Goal: Transaction & Acquisition: Purchase product/service

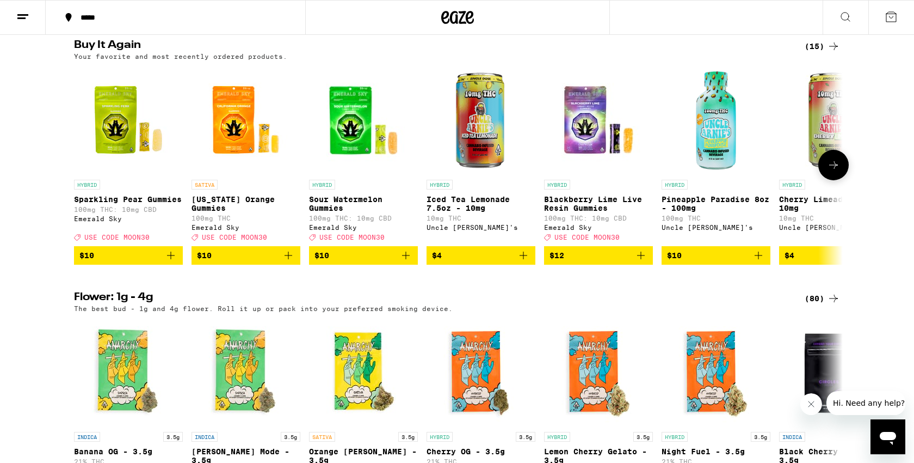
scroll to position [803, 0]
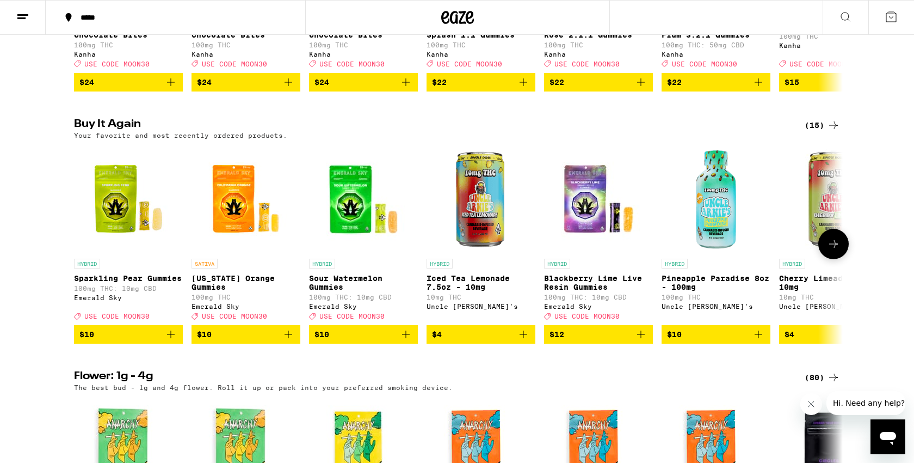
click at [172, 341] on icon "Add to bag" at bounding box center [170, 334] width 13 height 13
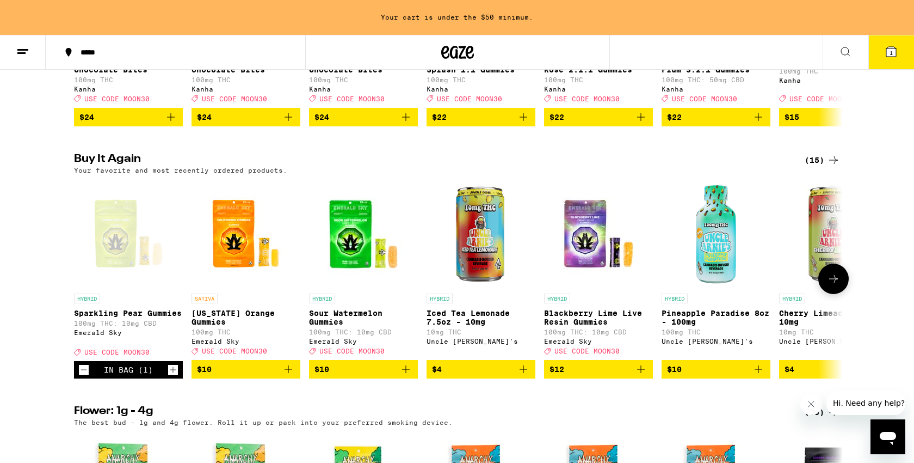
scroll to position [838, 0]
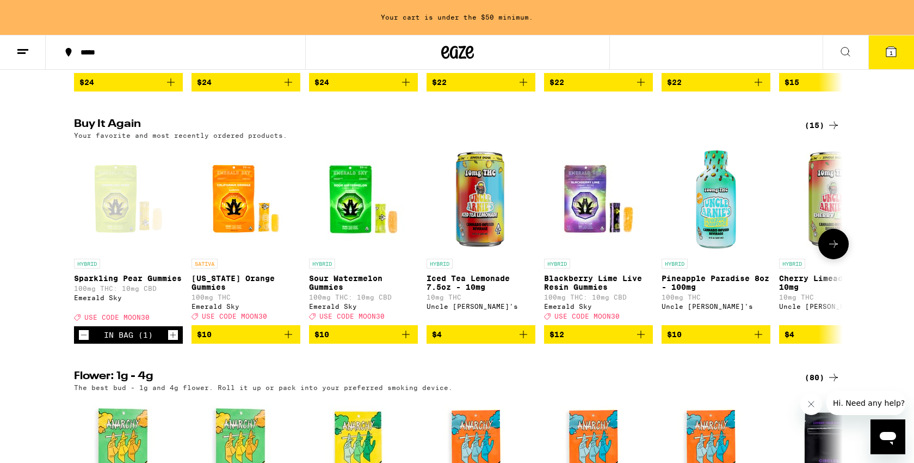
click at [288, 341] on icon "Add to bag" at bounding box center [288, 334] width 13 height 13
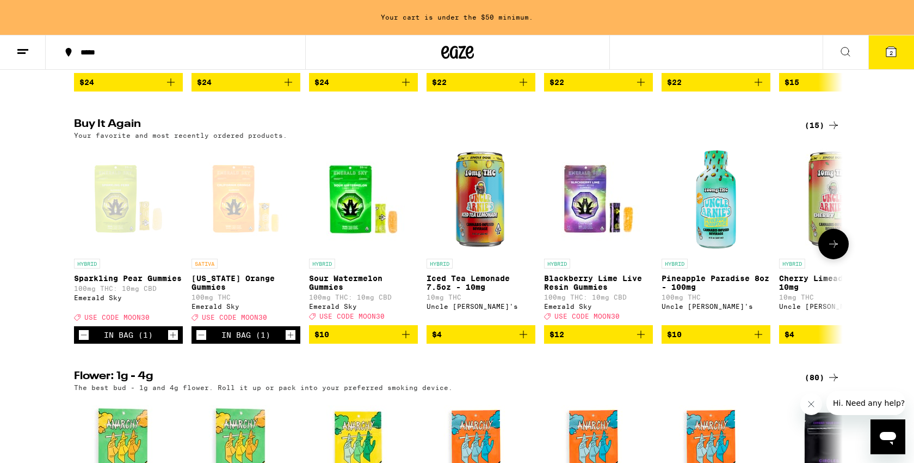
click at [174, 341] on icon "Increment" at bounding box center [173, 334] width 10 height 13
click at [173, 341] on icon "Increment" at bounding box center [173, 334] width 10 height 13
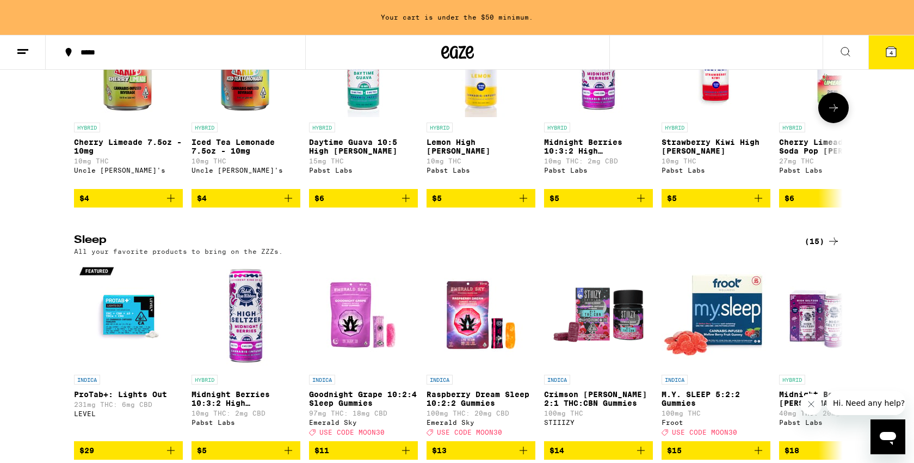
scroll to position [4035, 0]
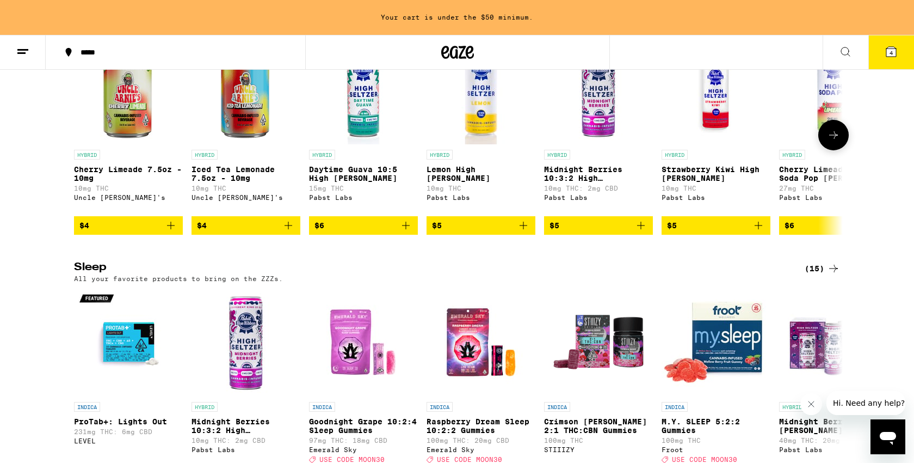
click at [830, 142] on icon at bounding box center [833, 134] width 13 height 13
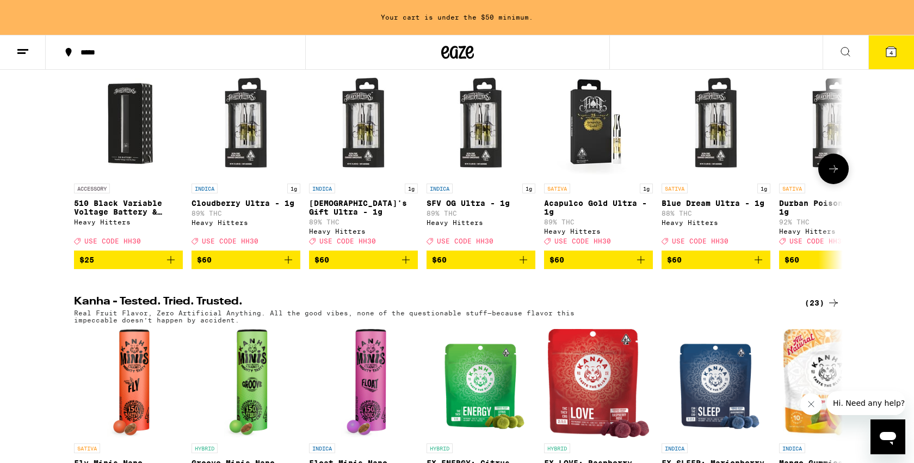
scroll to position [0, 0]
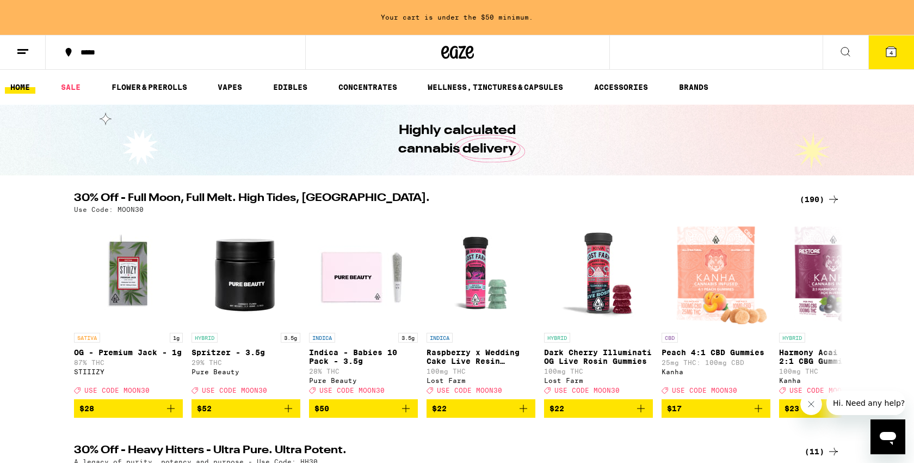
click at [893, 56] on span "4" at bounding box center [891, 53] width 3 height 7
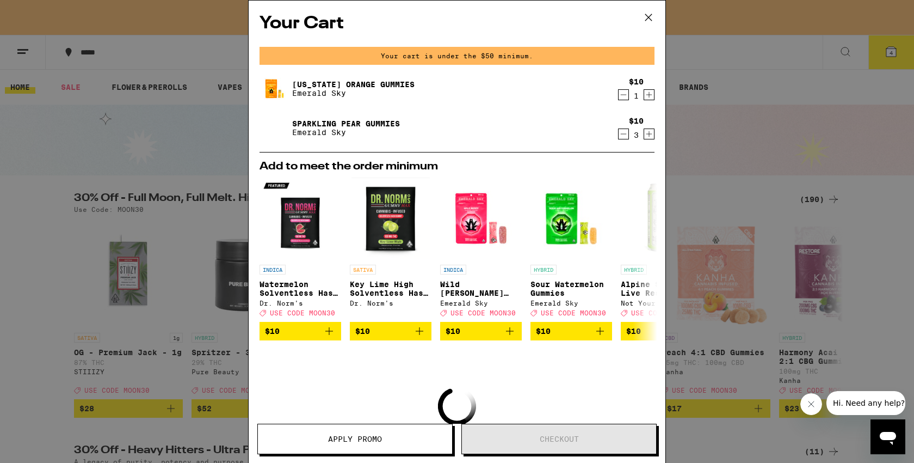
click at [649, 135] on icon "Increment" at bounding box center [650, 134] width 6 height 6
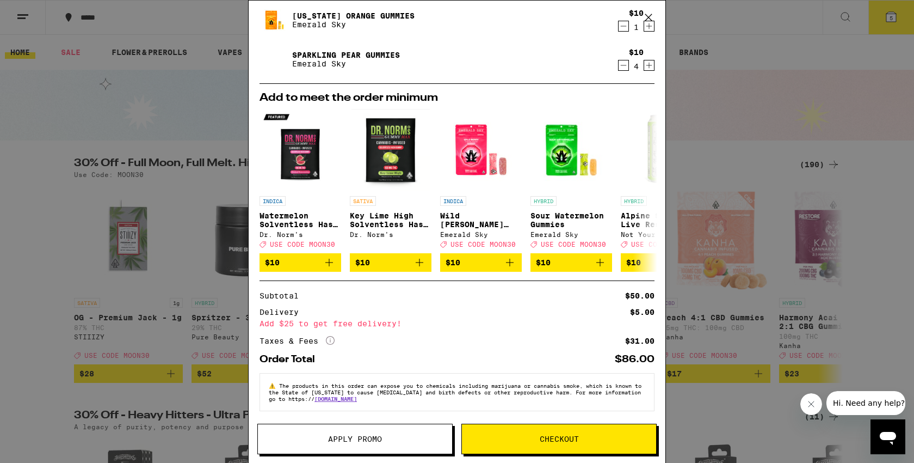
scroll to position [39, 0]
click at [574, 433] on button "Checkout" at bounding box center [559, 438] width 195 height 30
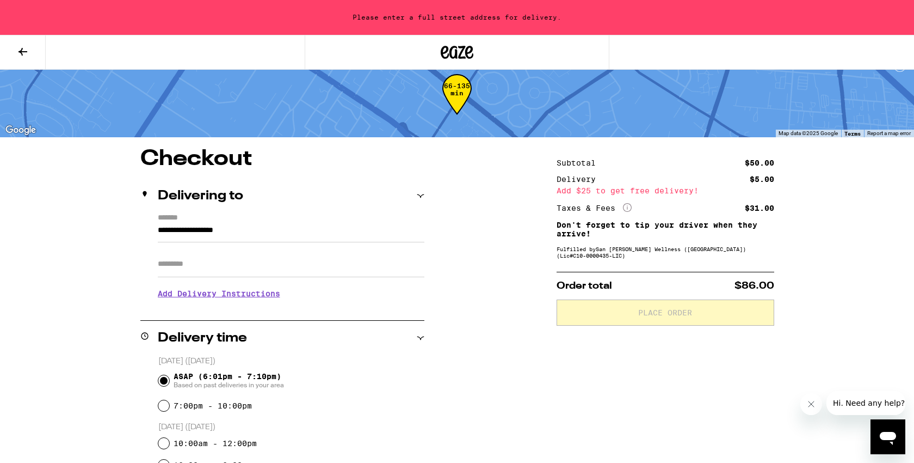
scroll to position [20, 0]
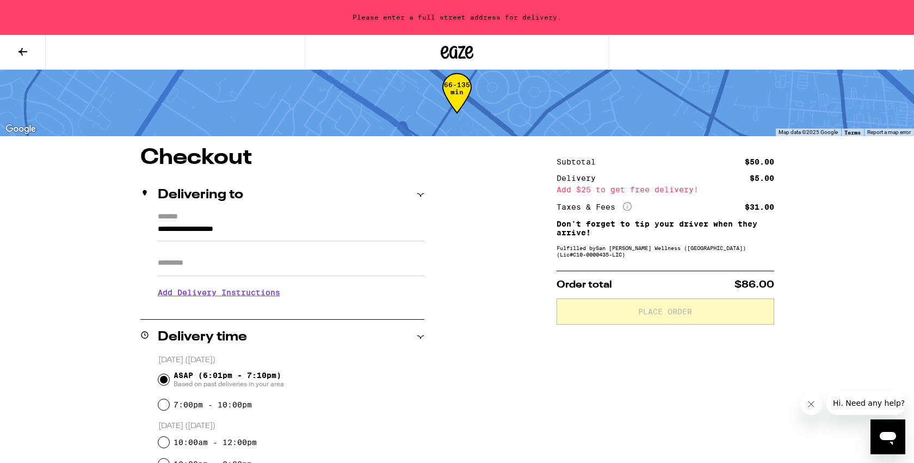
click at [815, 300] on div "**********" at bounding box center [457, 454] width 784 height 614
click at [174, 231] on input "**********" at bounding box center [291, 232] width 267 height 19
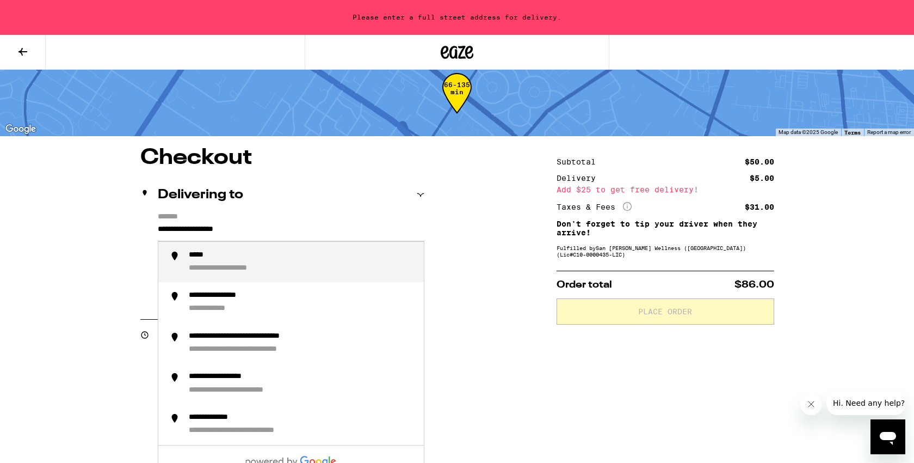
click at [174, 231] on input "**********" at bounding box center [291, 232] width 267 height 19
click at [253, 272] on div "**********" at bounding box center [302, 261] width 226 height 23
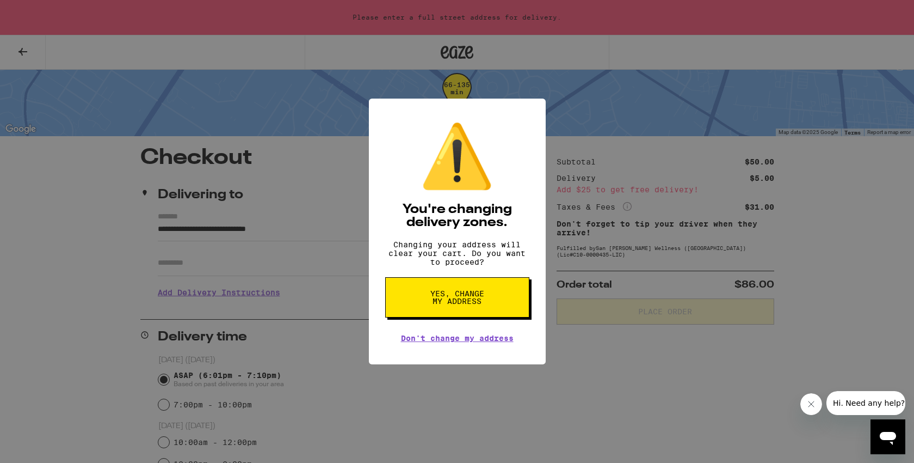
click at [478, 305] on span "Yes, change my address" at bounding box center [457, 297] width 56 height 15
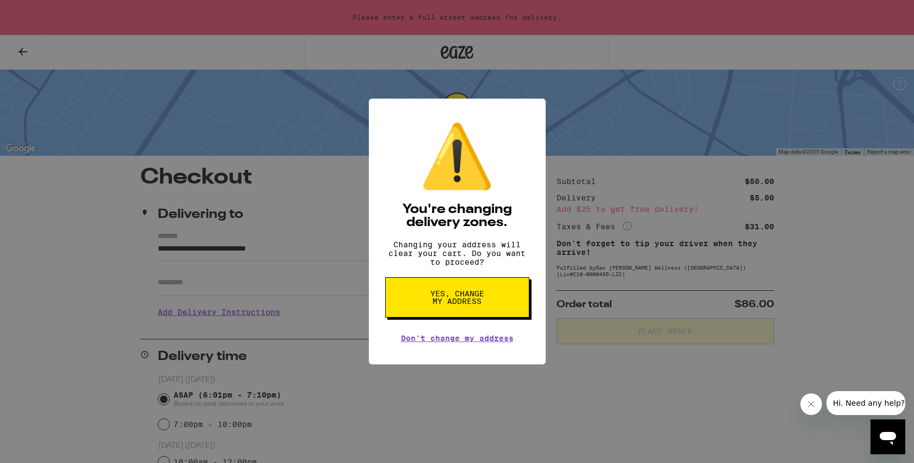
type input "**********"
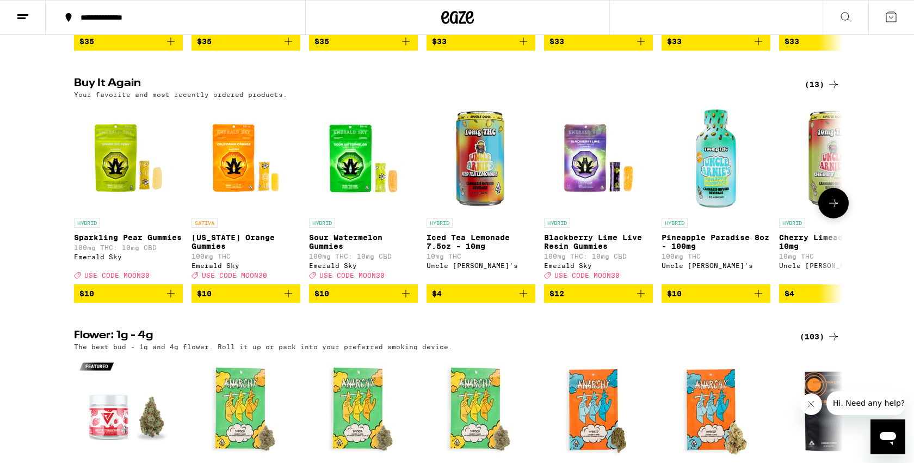
scroll to position [1168, 0]
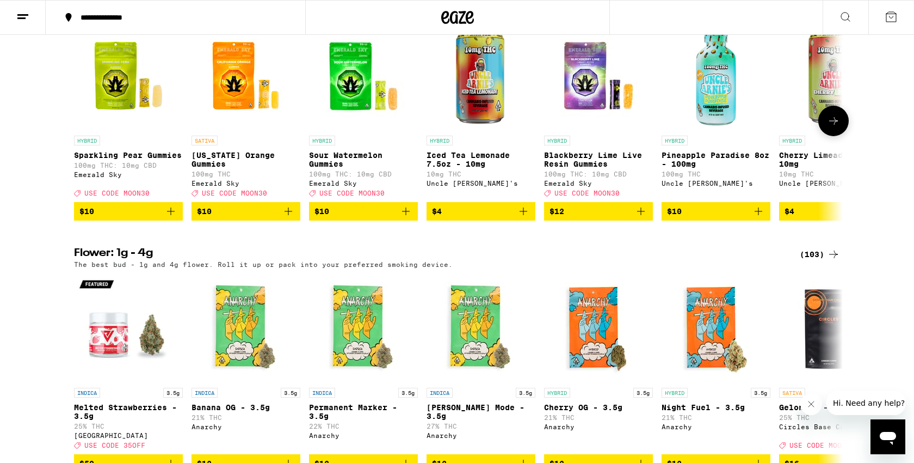
click at [173, 218] on icon "Add to bag" at bounding box center [170, 211] width 13 height 13
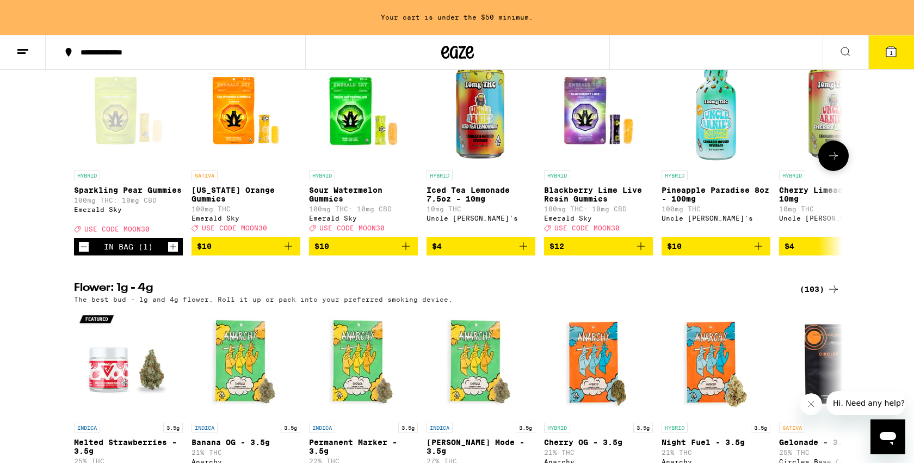
scroll to position [1203, 0]
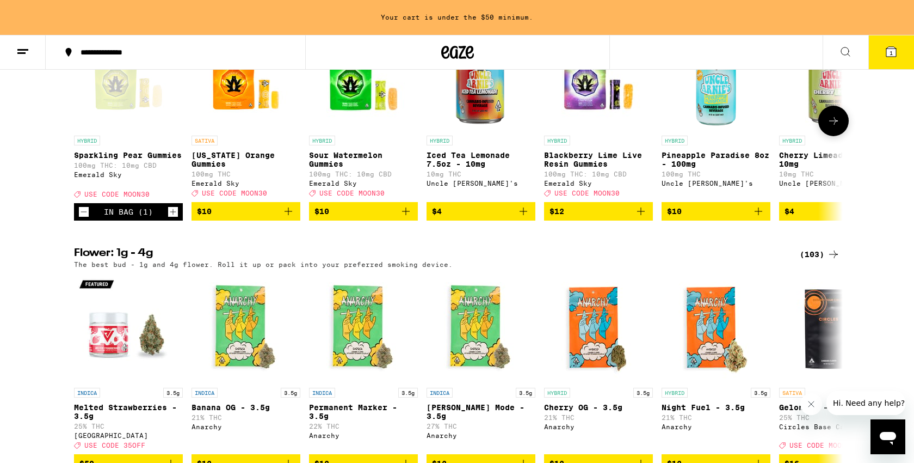
click at [175, 218] on icon "Increment" at bounding box center [173, 211] width 10 height 13
click at [291, 218] on icon "Add to bag" at bounding box center [288, 211] width 13 height 13
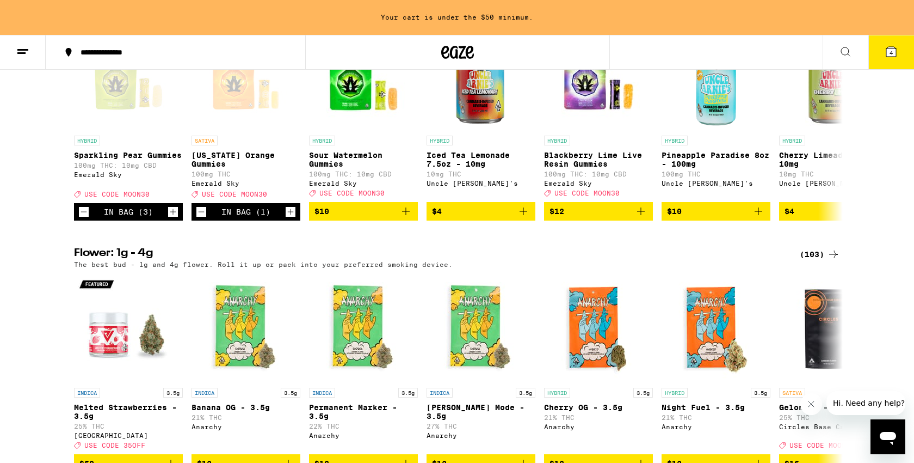
click at [892, 48] on icon at bounding box center [892, 52] width 10 height 10
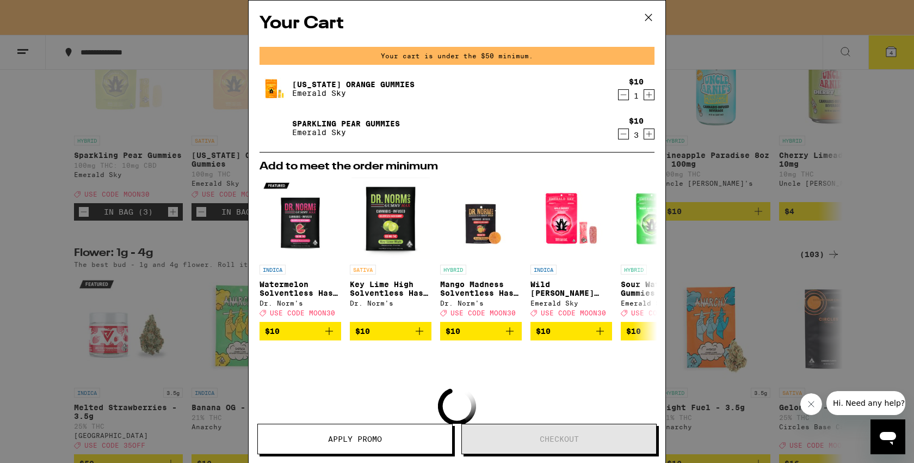
click at [374, 438] on span "Apply Promo" at bounding box center [355, 439] width 54 height 8
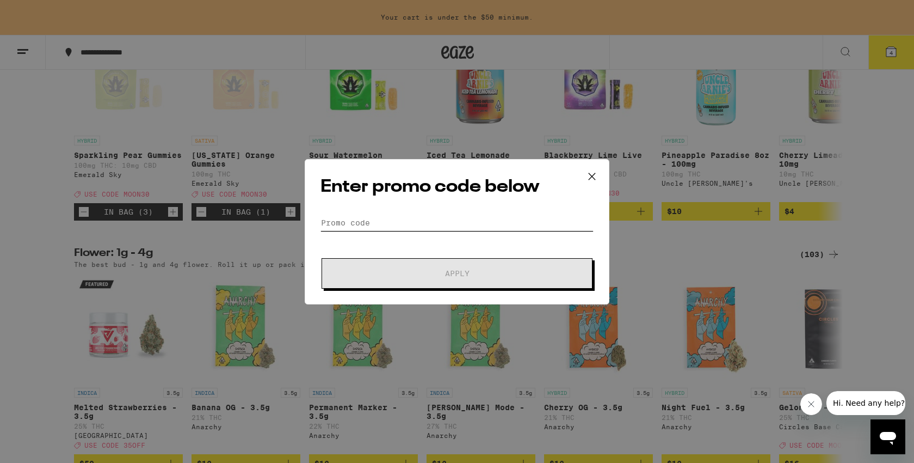
click at [381, 223] on input "Promo Code" at bounding box center [457, 222] width 273 height 16
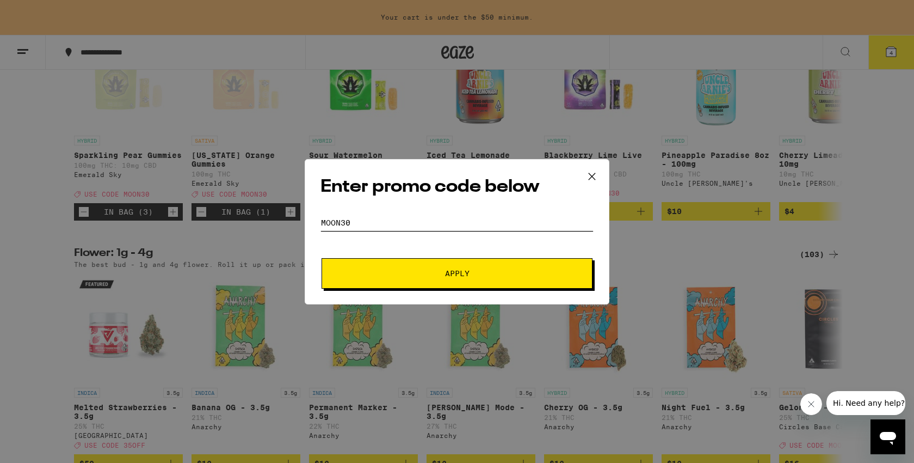
type input "Moon30"
click at [430, 272] on span "Apply" at bounding box center [457, 273] width 196 height 8
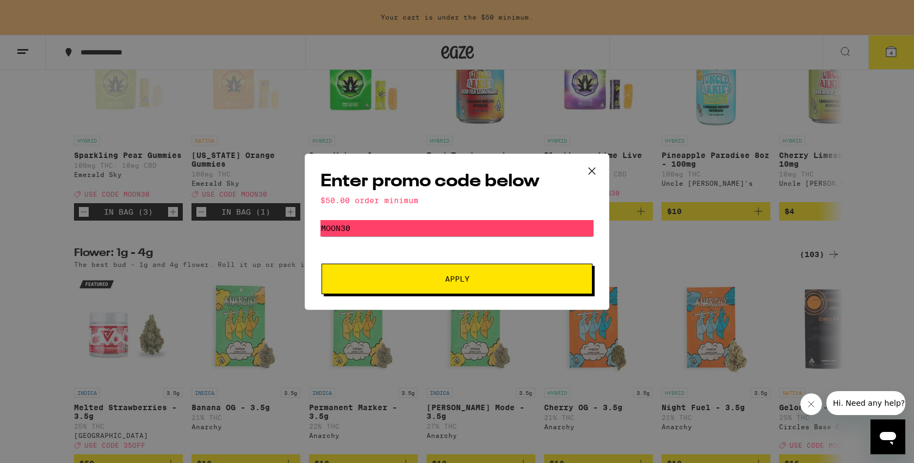
click at [456, 282] on span "Apply" at bounding box center [457, 279] width 24 height 8
click at [592, 168] on icon at bounding box center [592, 171] width 16 height 16
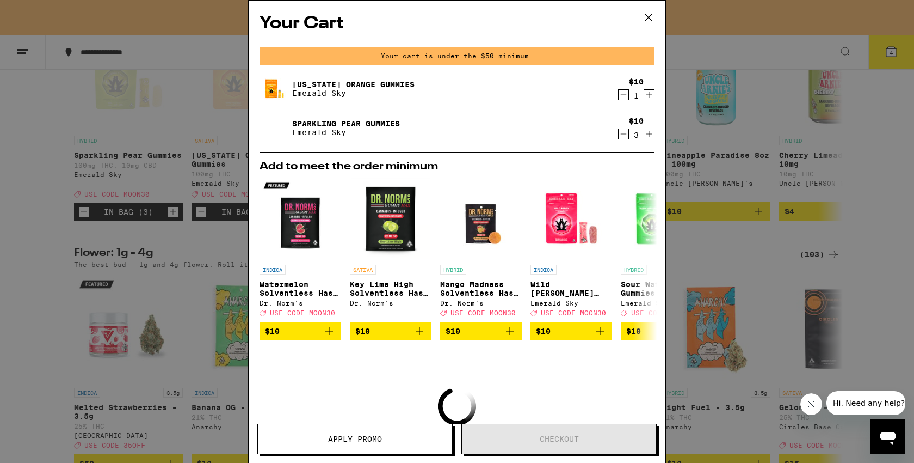
click at [648, 135] on icon "Increment" at bounding box center [650, 134] width 6 height 6
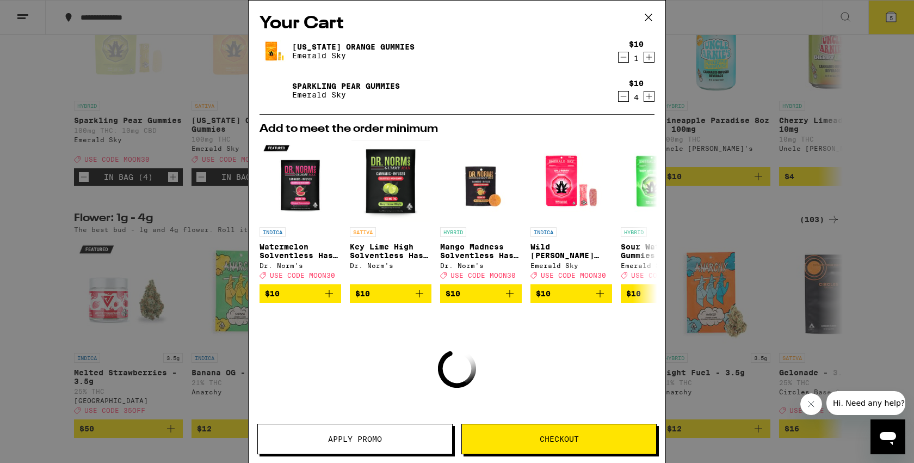
scroll to position [1168, 0]
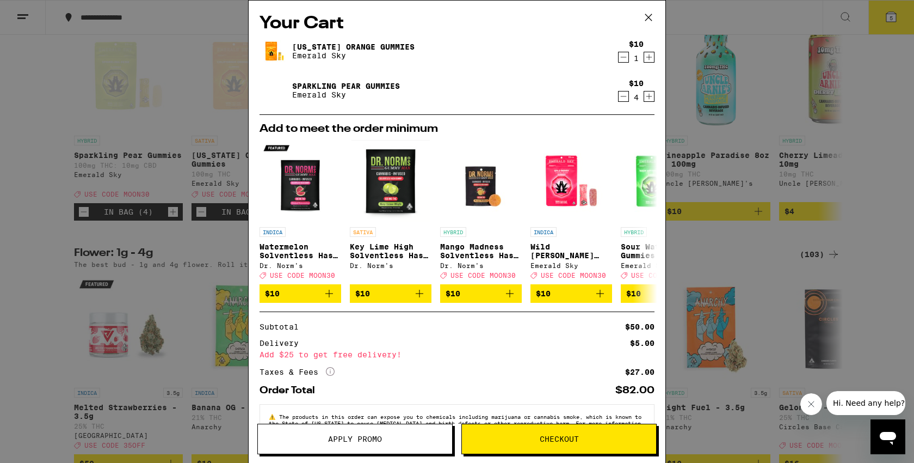
click at [383, 437] on span "Apply Promo" at bounding box center [355, 439] width 194 height 8
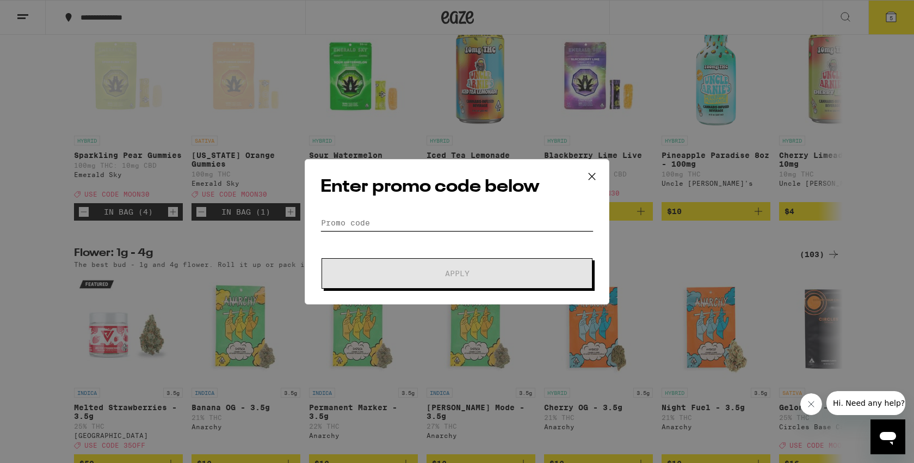
click at [382, 215] on input "Promo Code" at bounding box center [457, 222] width 273 height 16
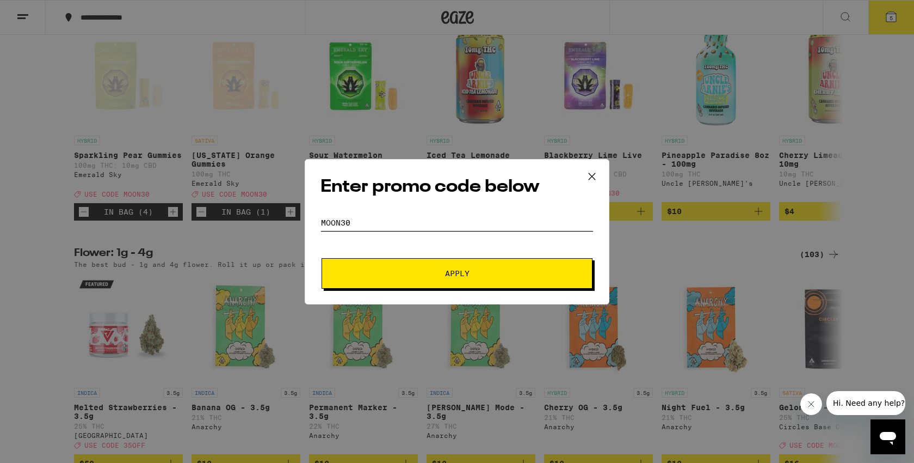
type input "Moon30"
click at [419, 274] on span "Apply" at bounding box center [457, 273] width 196 height 8
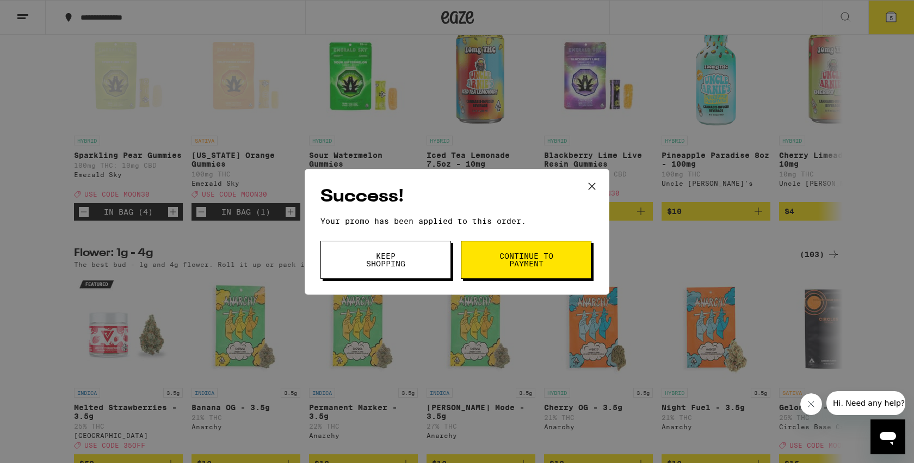
click at [507, 258] on span "Continue to payment" at bounding box center [527, 259] width 56 height 15
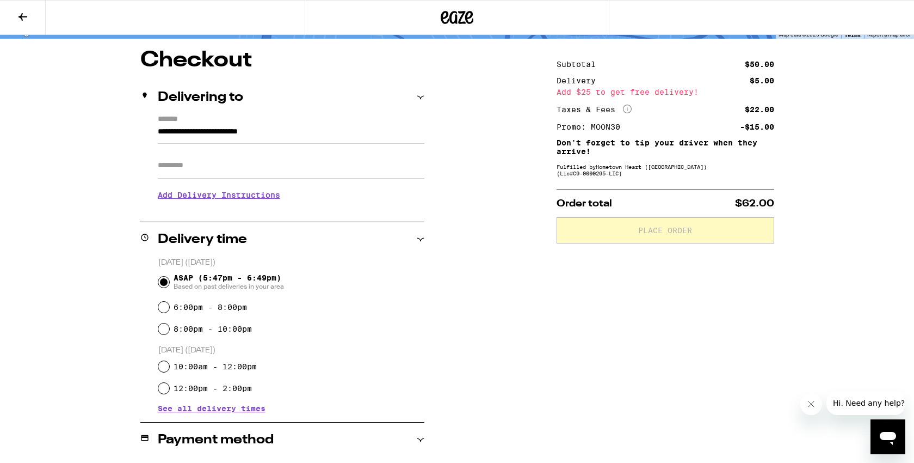
scroll to position [84, 0]
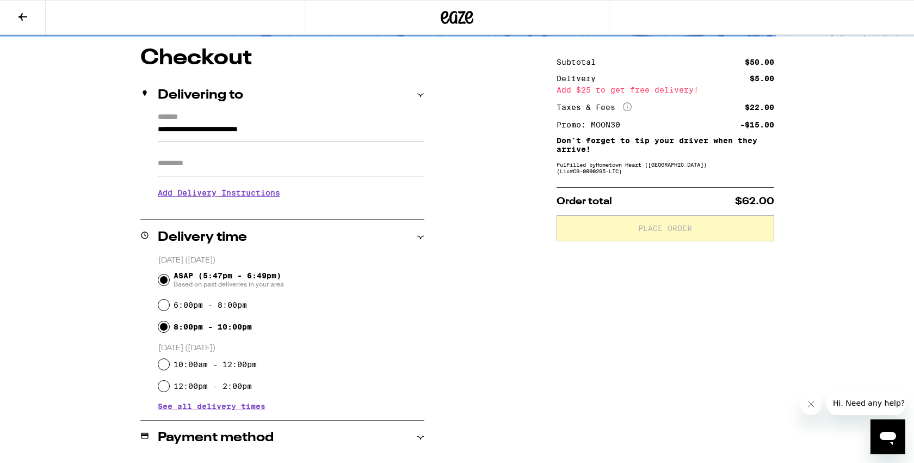
click at [164, 327] on input "8:00pm - 10:00pm" at bounding box center [163, 326] width 11 height 11
radio input "true"
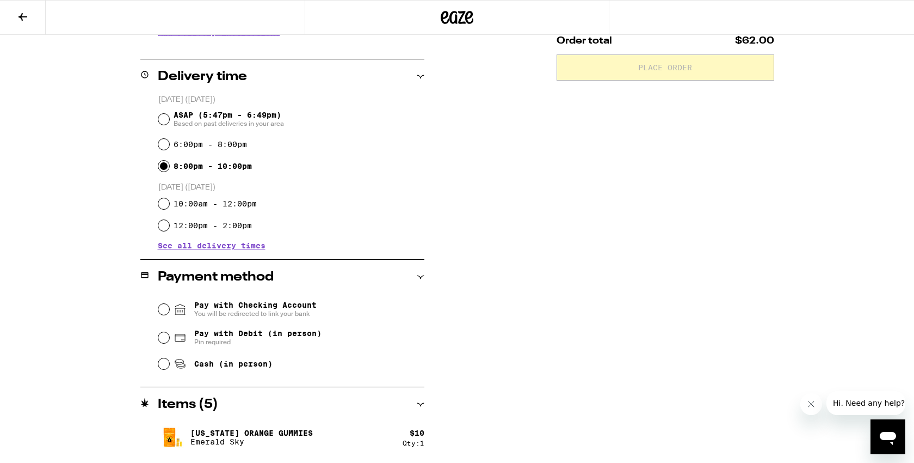
scroll to position [248, 0]
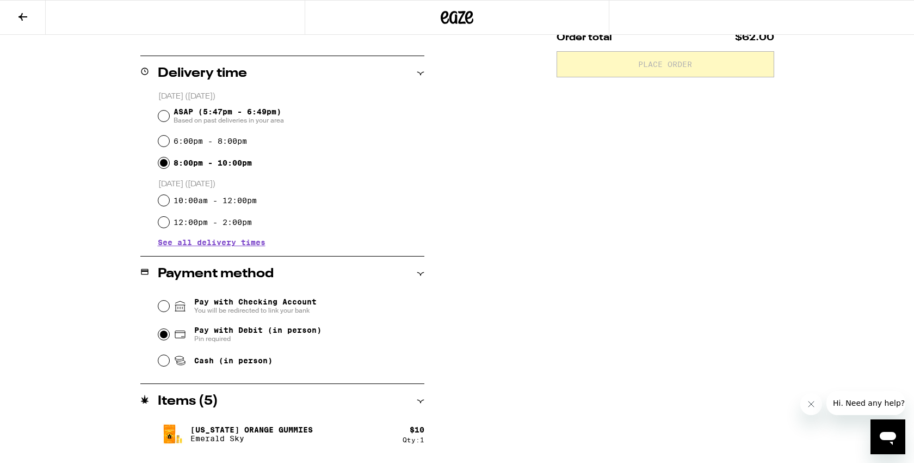
click at [162, 335] on input "Pay with Debit (in person) Pin required" at bounding box center [163, 334] width 11 height 11
radio input "true"
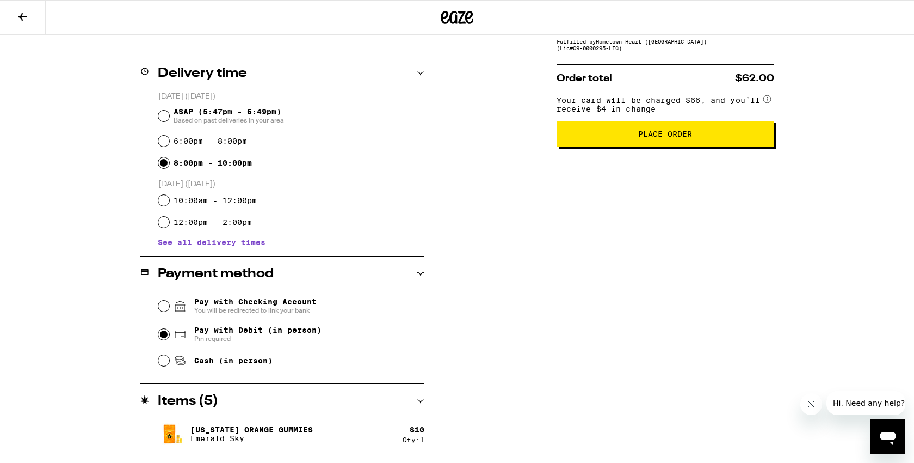
click at [659, 202] on div "Subtotal $50.00 Delivery $5.00 Add $25 to get free delivery! Taxes & Fees More …" at bounding box center [666, 191] width 218 height 614
click at [679, 341] on div "Subtotal $50.00 Delivery $5.00 Add $25 to get free delivery! Taxes & Fees More …" at bounding box center [666, 191] width 218 height 614
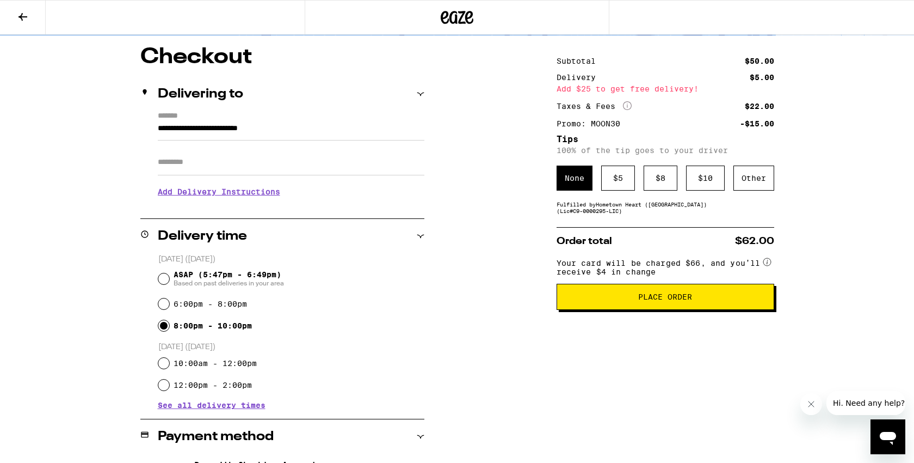
scroll to position [42, 0]
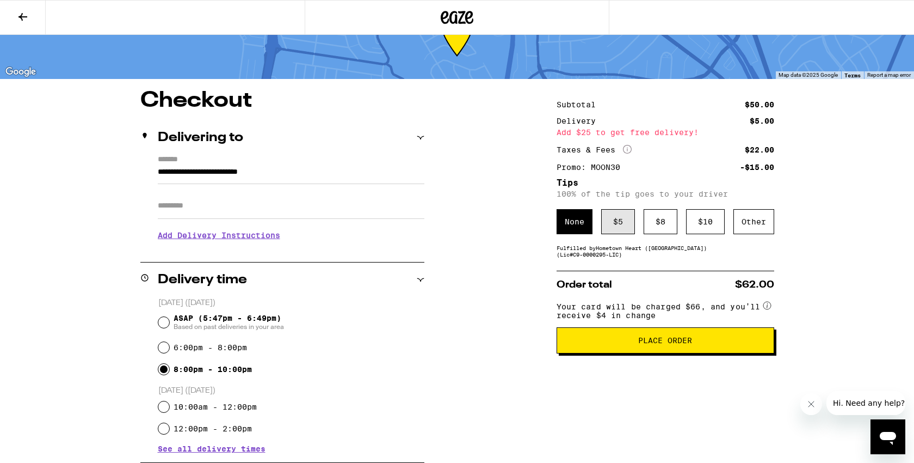
click at [619, 229] on div "$ 5" at bounding box center [618, 221] width 34 height 25
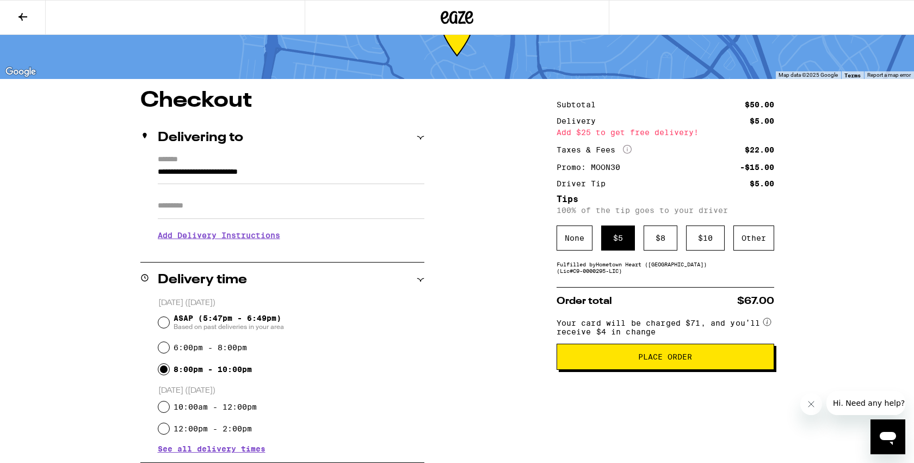
click at [680, 370] on button "Place Order" at bounding box center [666, 356] width 218 height 26
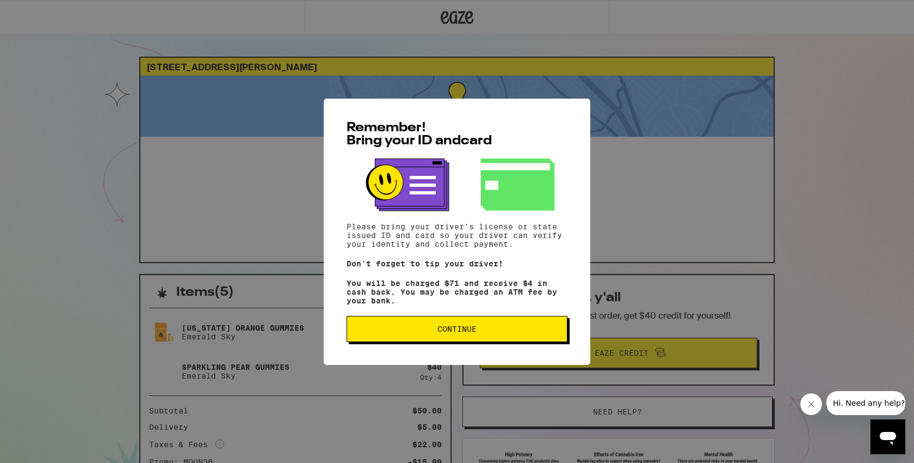
click at [492, 339] on button "Continue" at bounding box center [457, 329] width 221 height 26
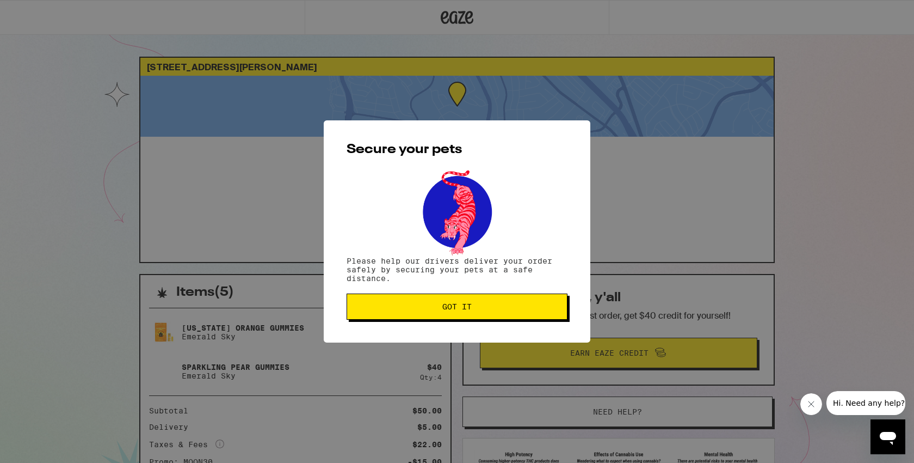
click at [483, 315] on button "Got it" at bounding box center [457, 306] width 221 height 26
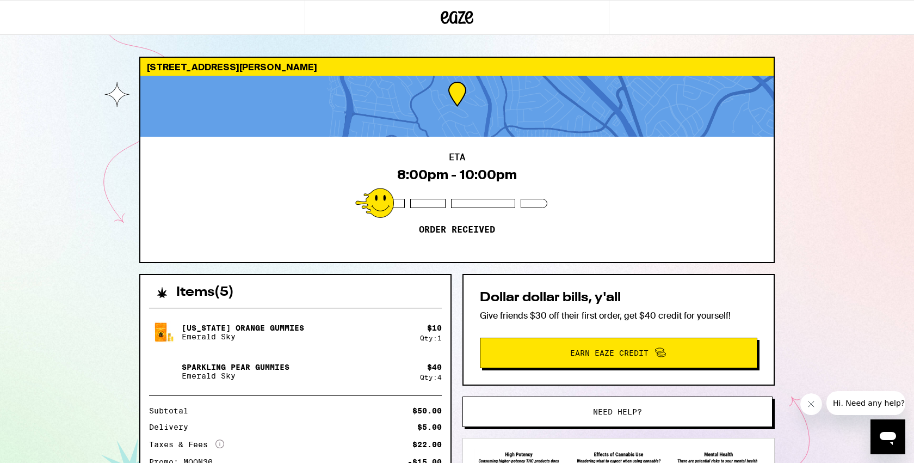
click at [47, 107] on div "[STREET_ADDRESS] 8:00pm - 10:00pm Order received Items ( 5 ) [US_STATE] Orange …" at bounding box center [457, 308] width 914 height 617
